Goal: Book appointment/travel/reservation

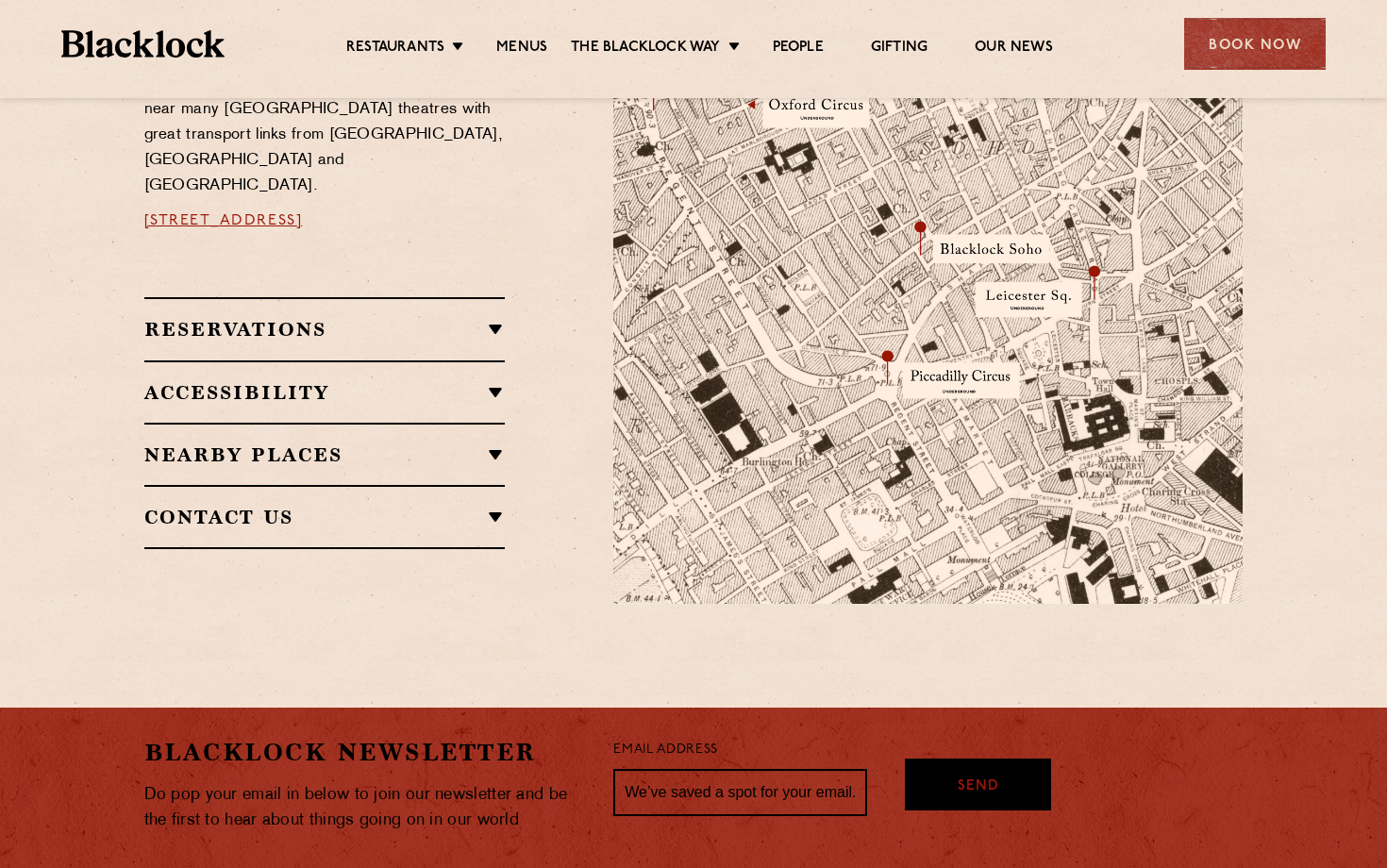
scroll to position [1176, 0]
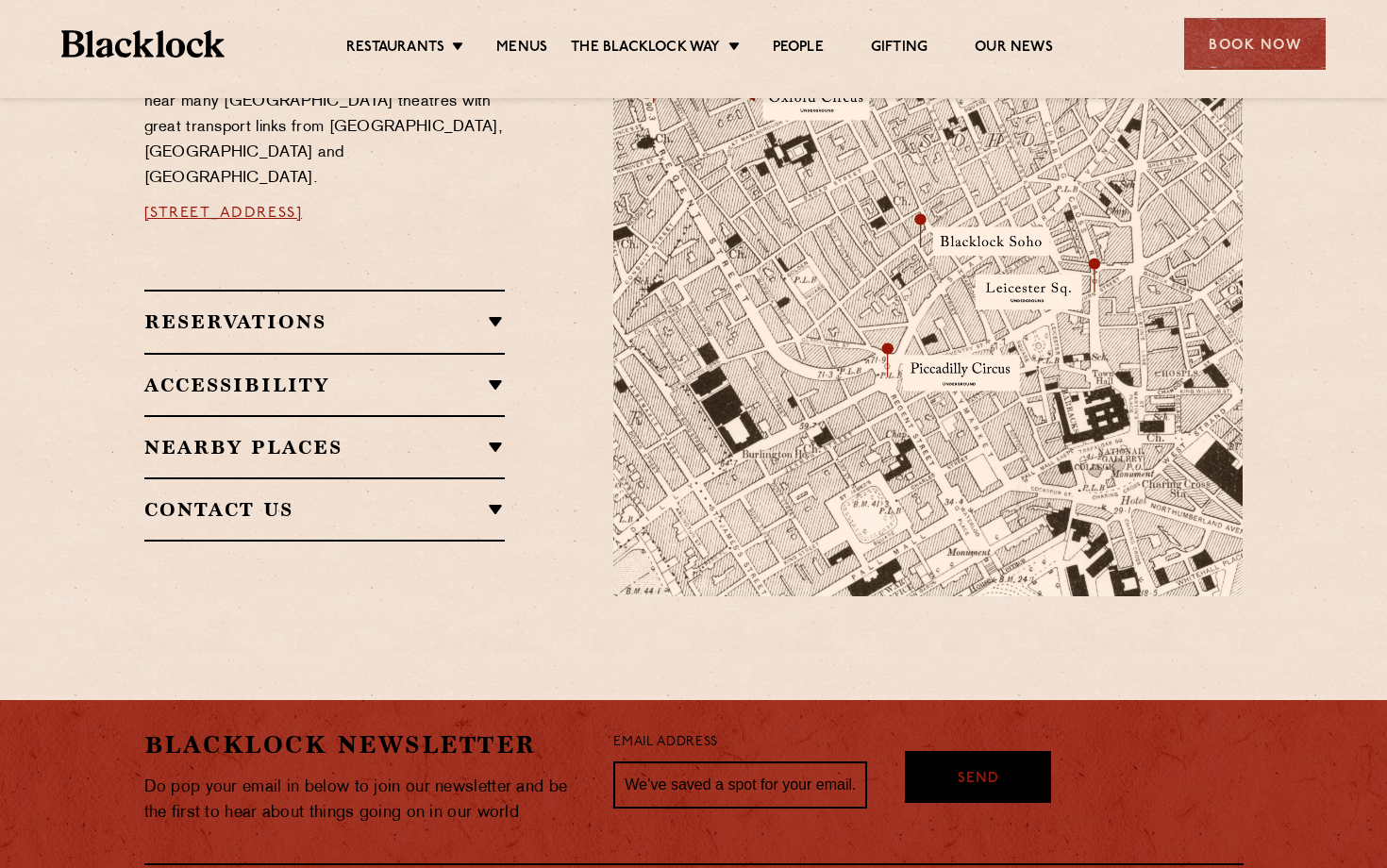
click at [467, 310] on h2 "Reservations" at bounding box center [325, 321] width 361 height 23
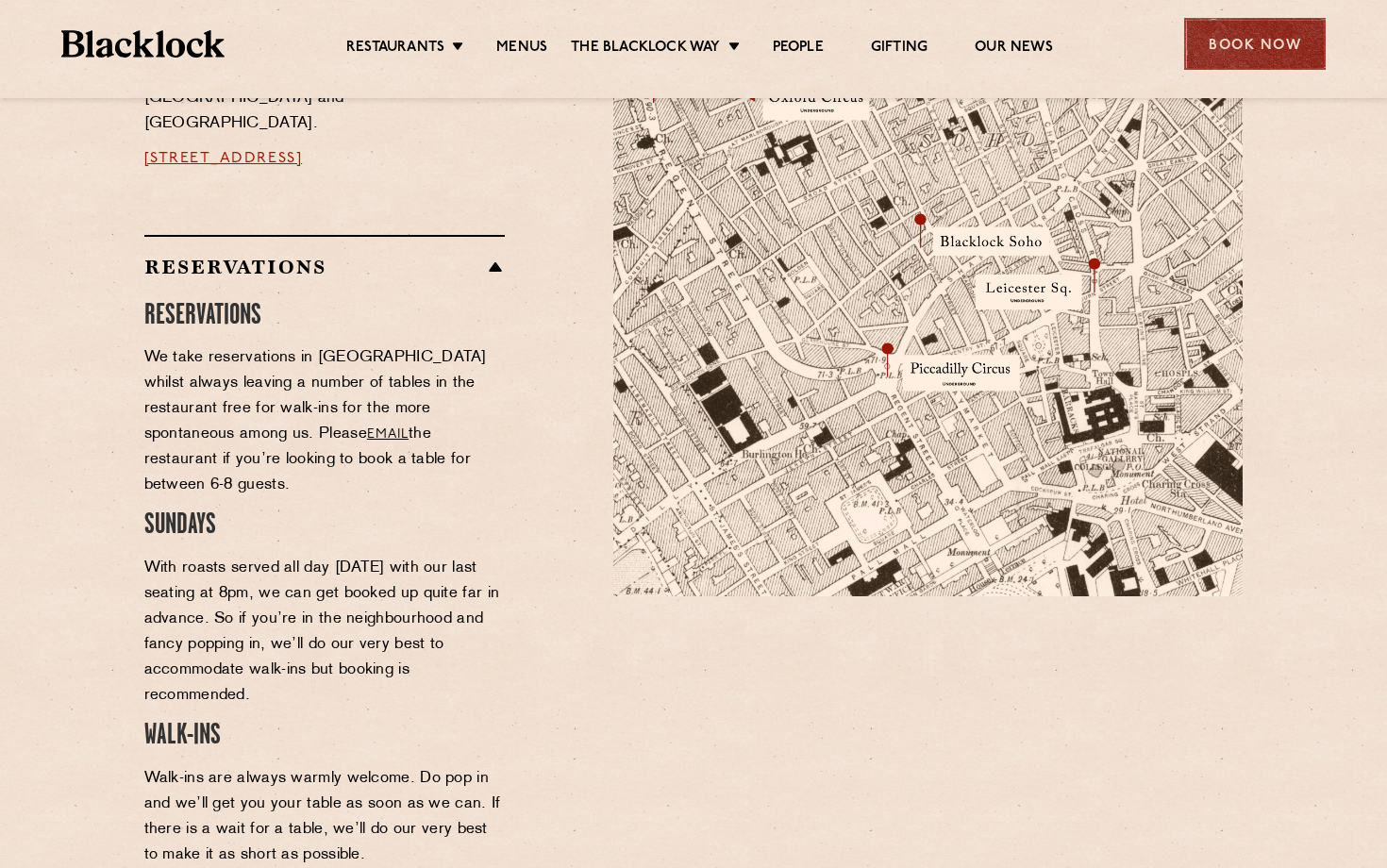
click at [1211, 41] on div "Book Now" at bounding box center [1254, 44] width 142 height 51
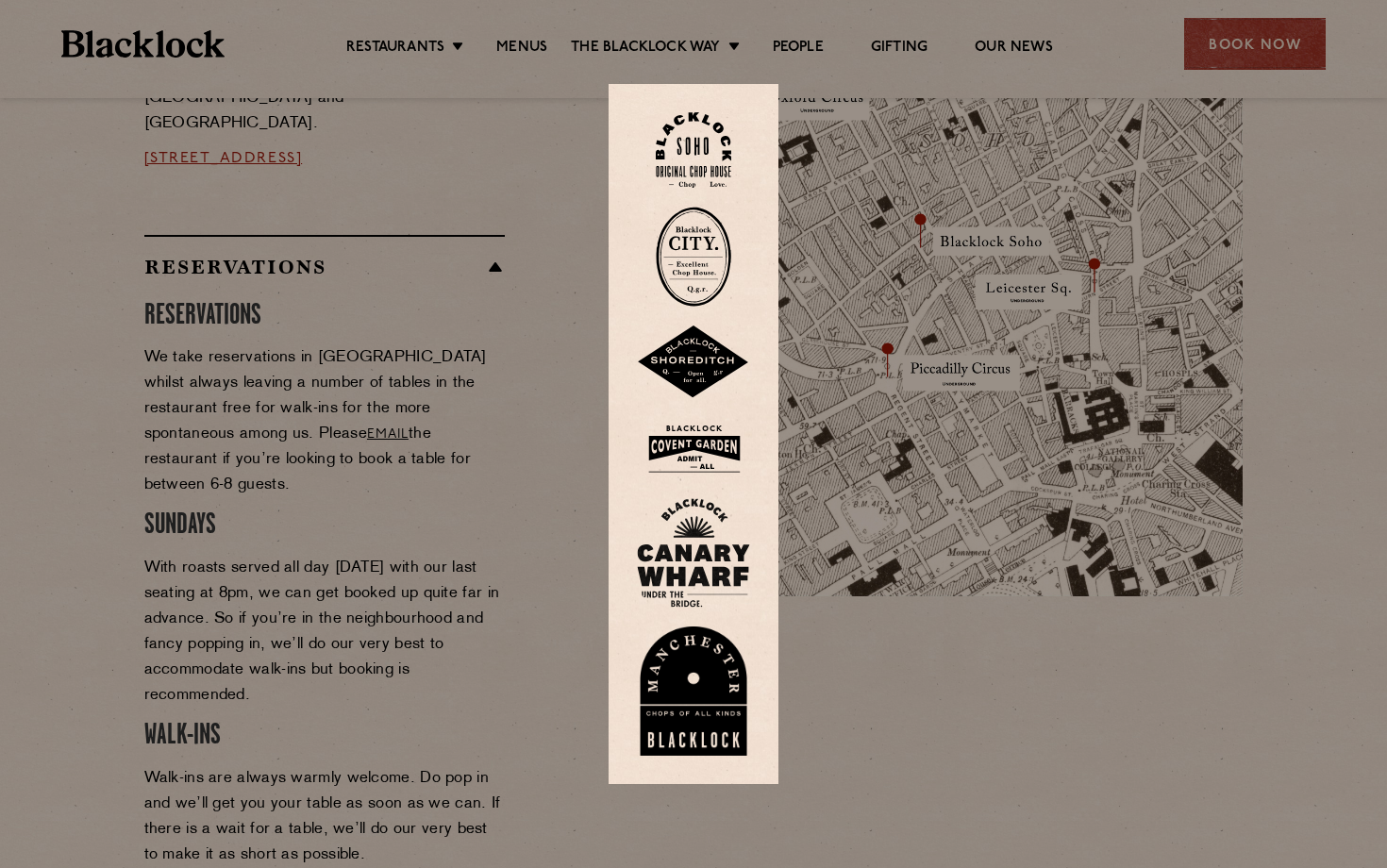
click at [724, 134] on img at bounding box center [693, 149] width 75 height 76
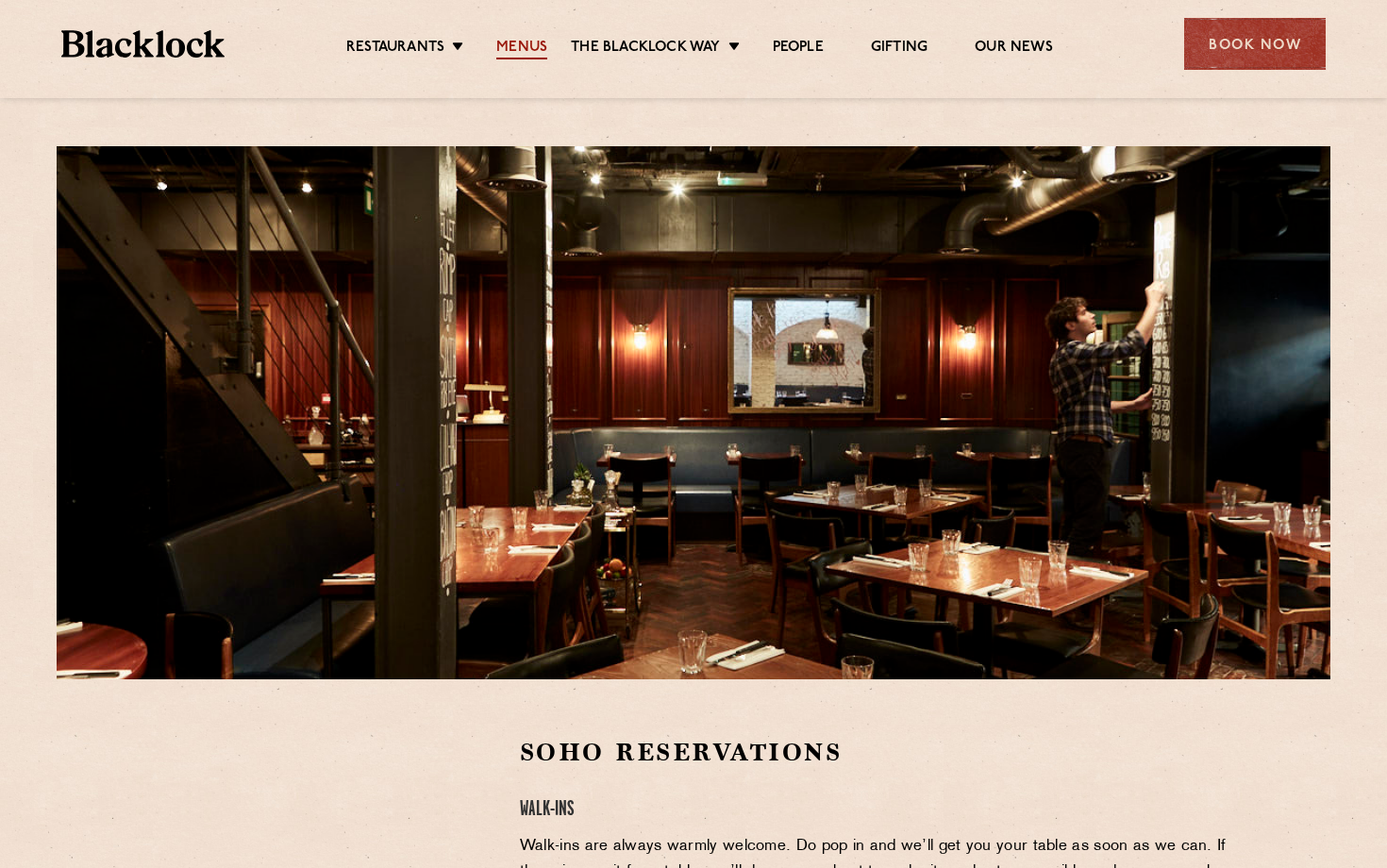
click at [518, 49] on link "Menus" at bounding box center [521, 48] width 50 height 21
